Goal: Task Accomplishment & Management: Use online tool/utility

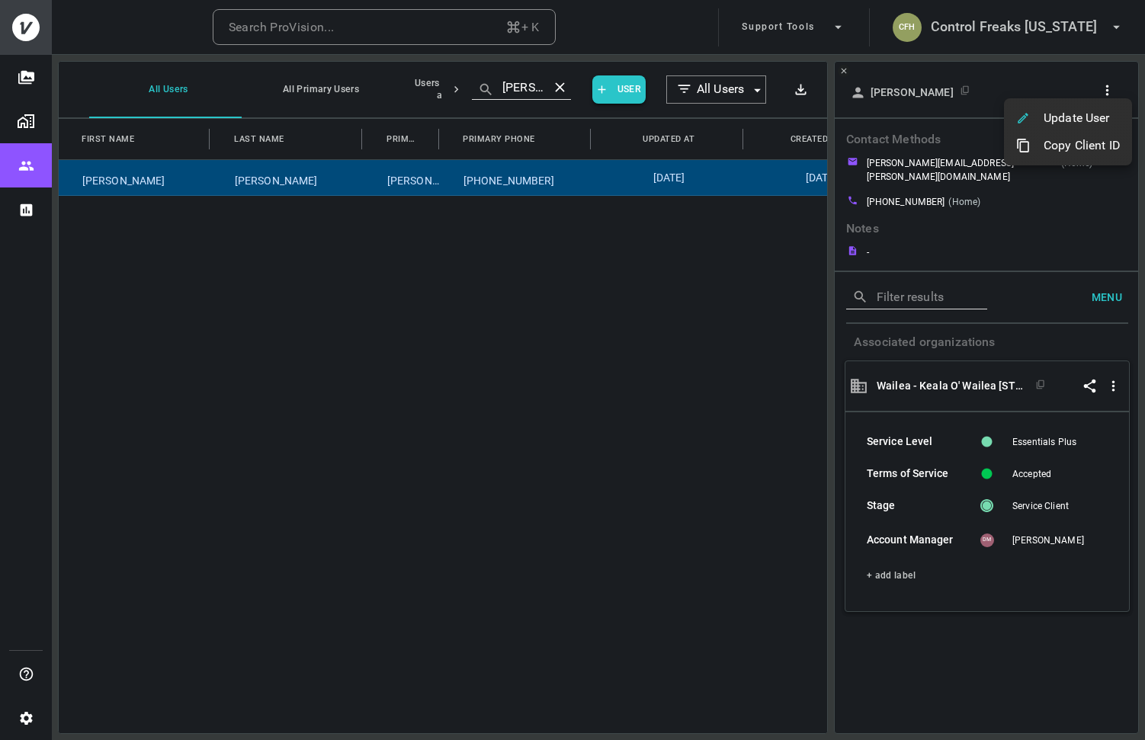
click at [1012, 19] on div at bounding box center [572, 370] width 1145 height 740
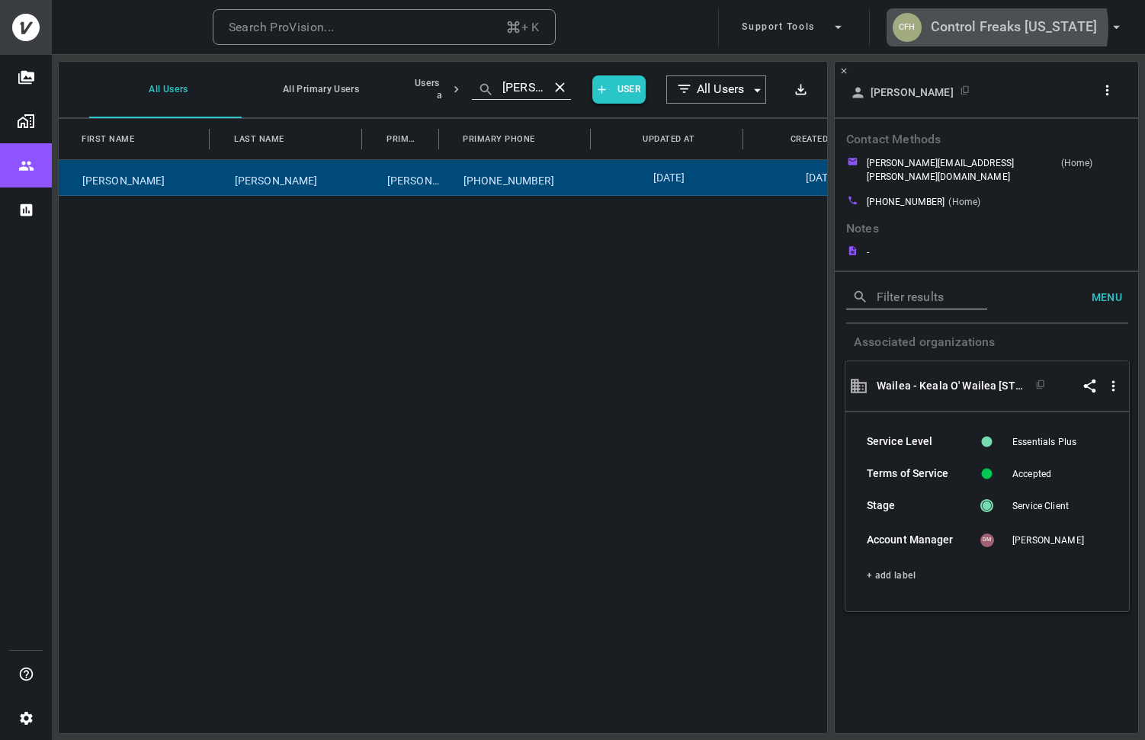
click at [1026, 27] on h6 "Control Freaks [US_STATE]" at bounding box center [1014, 27] width 166 height 22
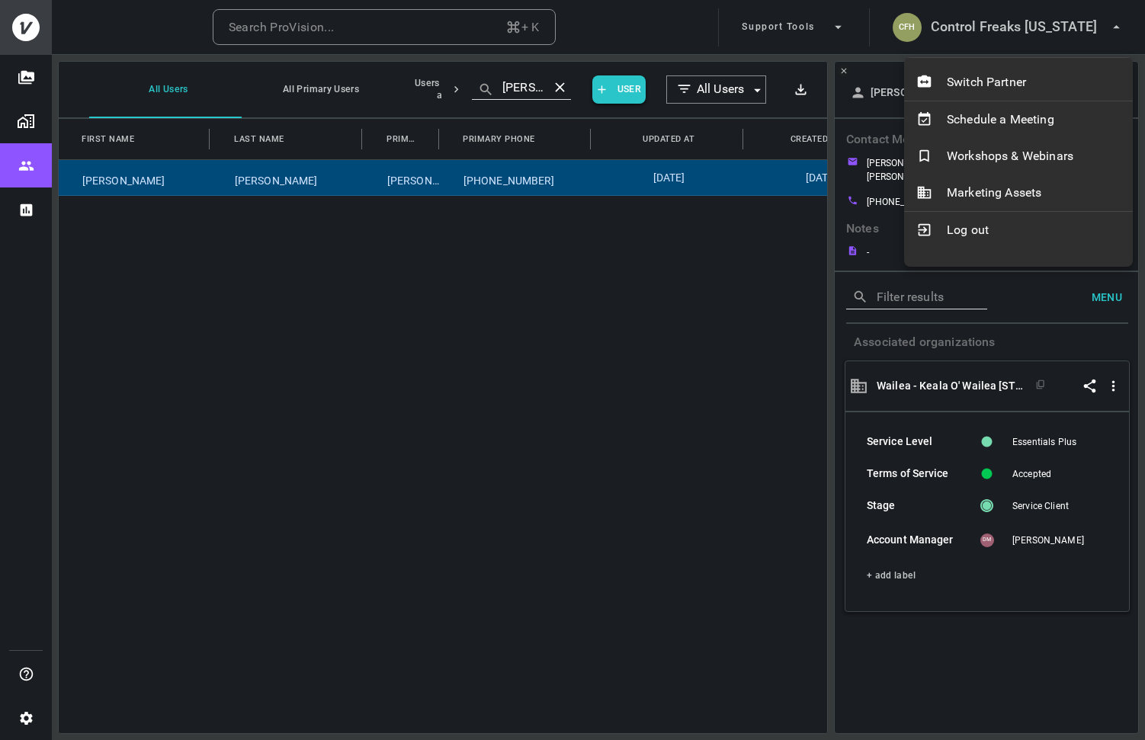
click at [469, 20] on div at bounding box center [572, 370] width 1145 height 740
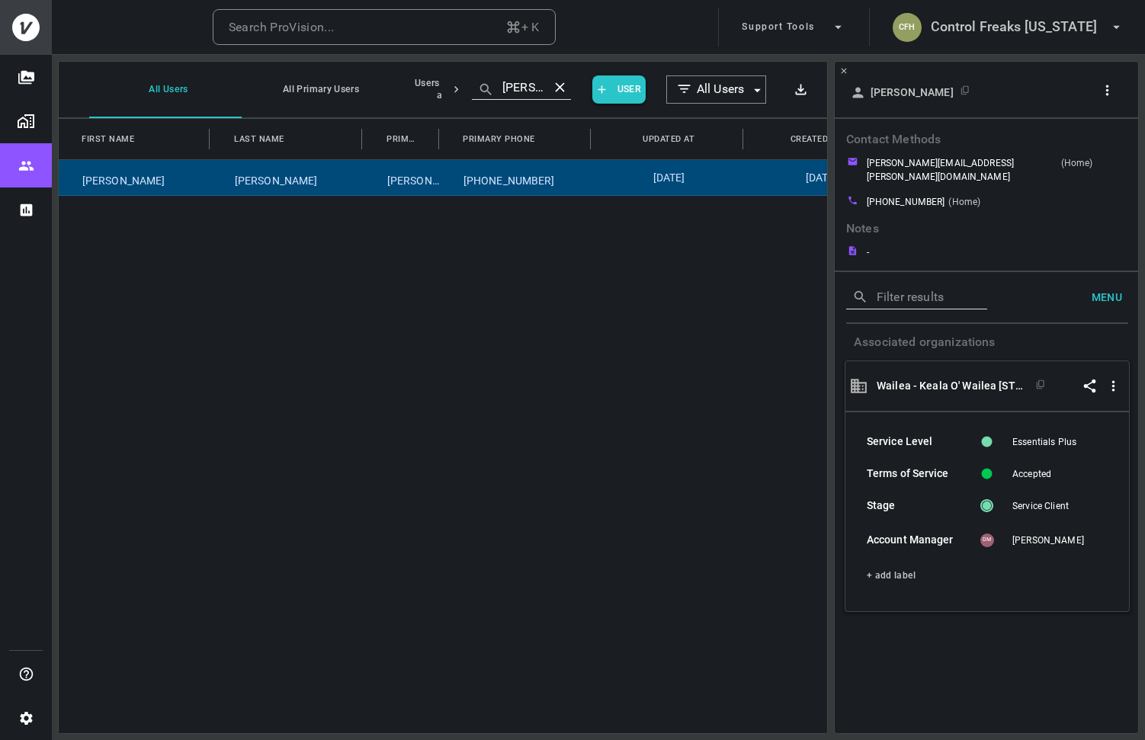
click at [446, 27] on div "Switch Partner Schedule a Meeting Workshops & Webinars Marketing Assets Log out" at bounding box center [572, 370] width 1145 height 740
click at [1002, 22] on h6 "Control Freaks [US_STATE]" at bounding box center [1014, 27] width 166 height 22
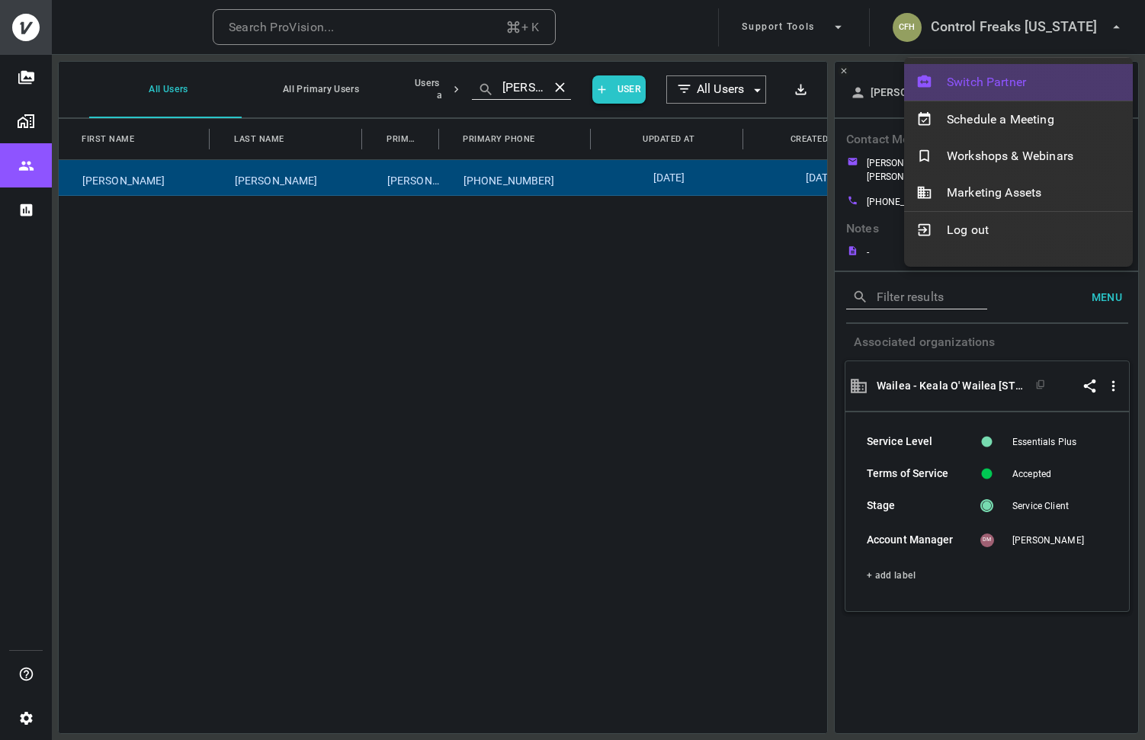
click at [1002, 71] on div "Switch Partner" at bounding box center [1018, 82] width 229 height 37
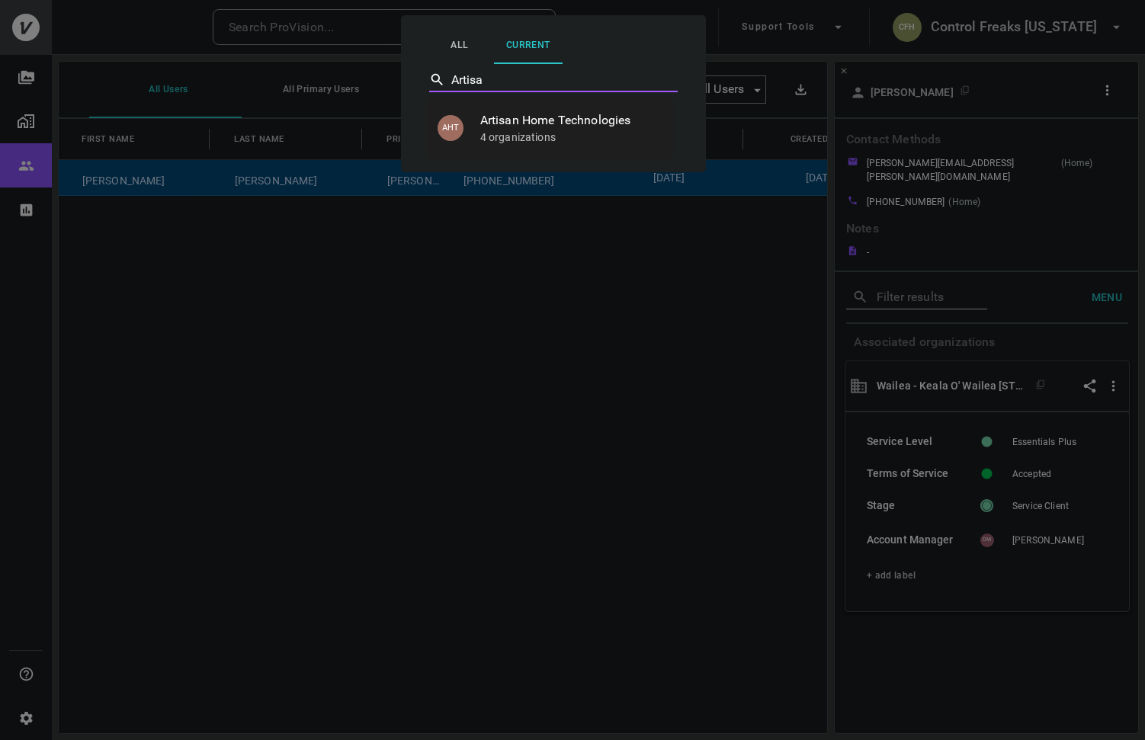
type input "Artisan"
click at [569, 120] on span "Artisan Home Technologies" at bounding box center [570, 120] width 181 height 18
